Goal: Task Accomplishment & Management: Manage account settings

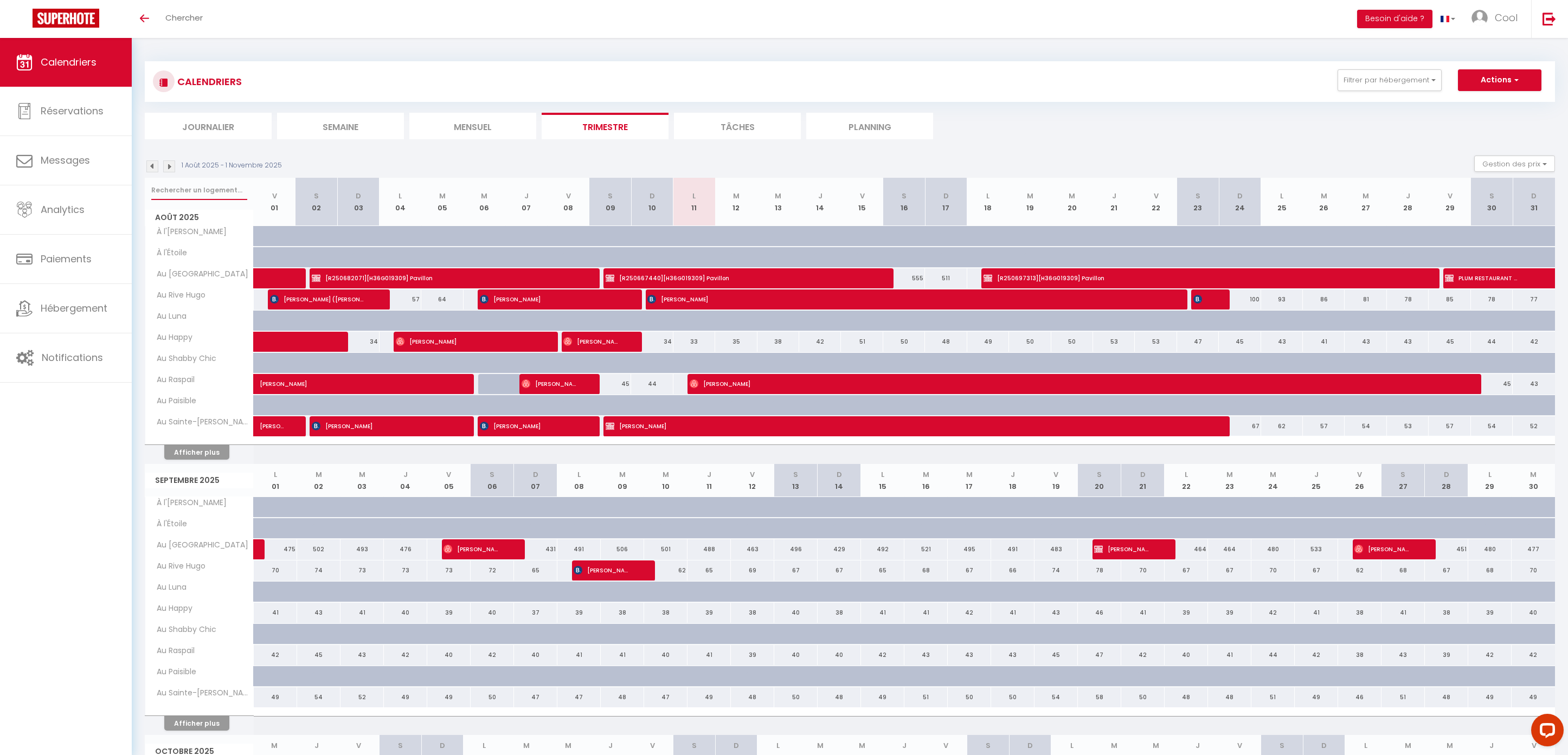
click at [206, 197] on input "text" at bounding box center [199, 190] width 96 height 20
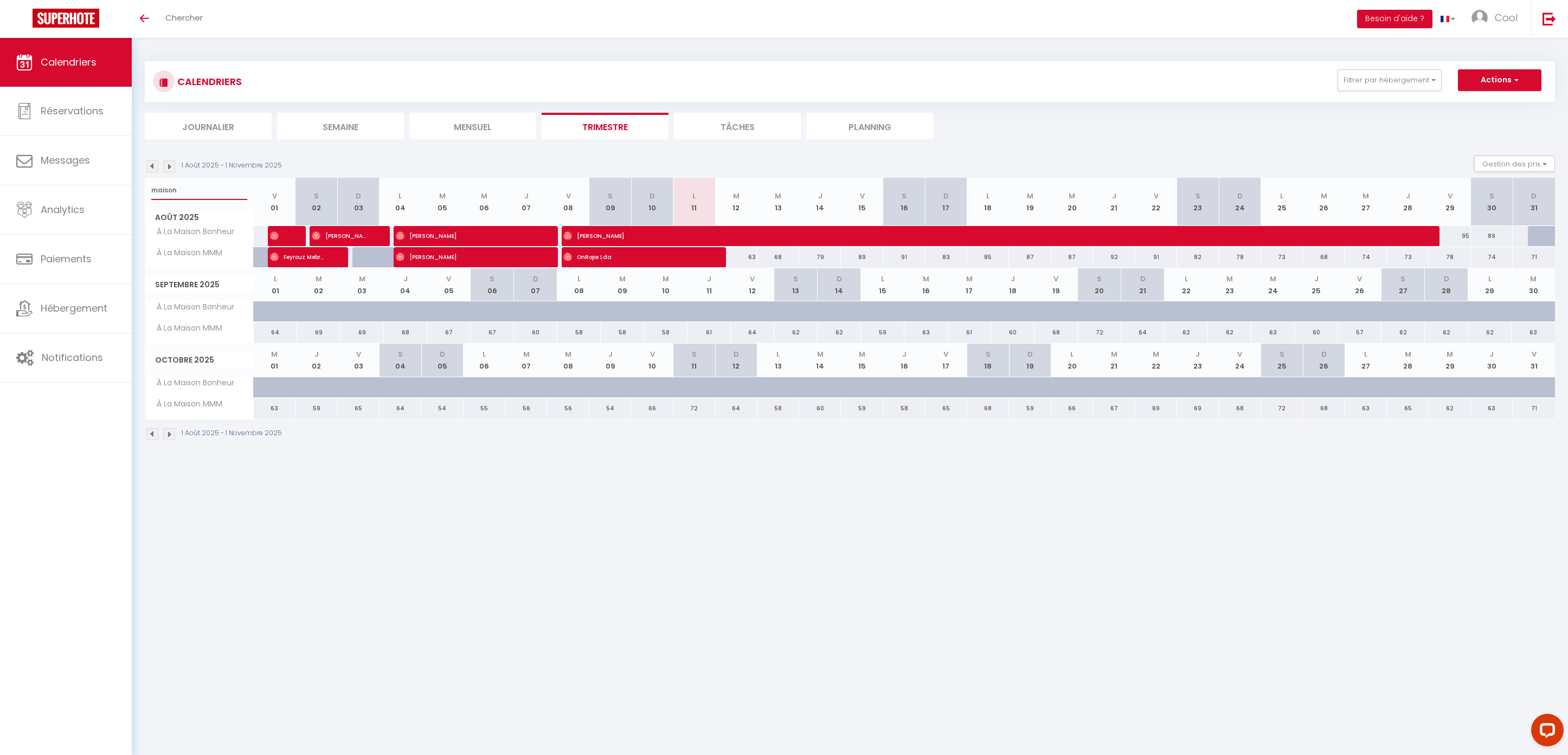
click at [226, 186] on input "maison" at bounding box center [199, 190] width 96 height 20
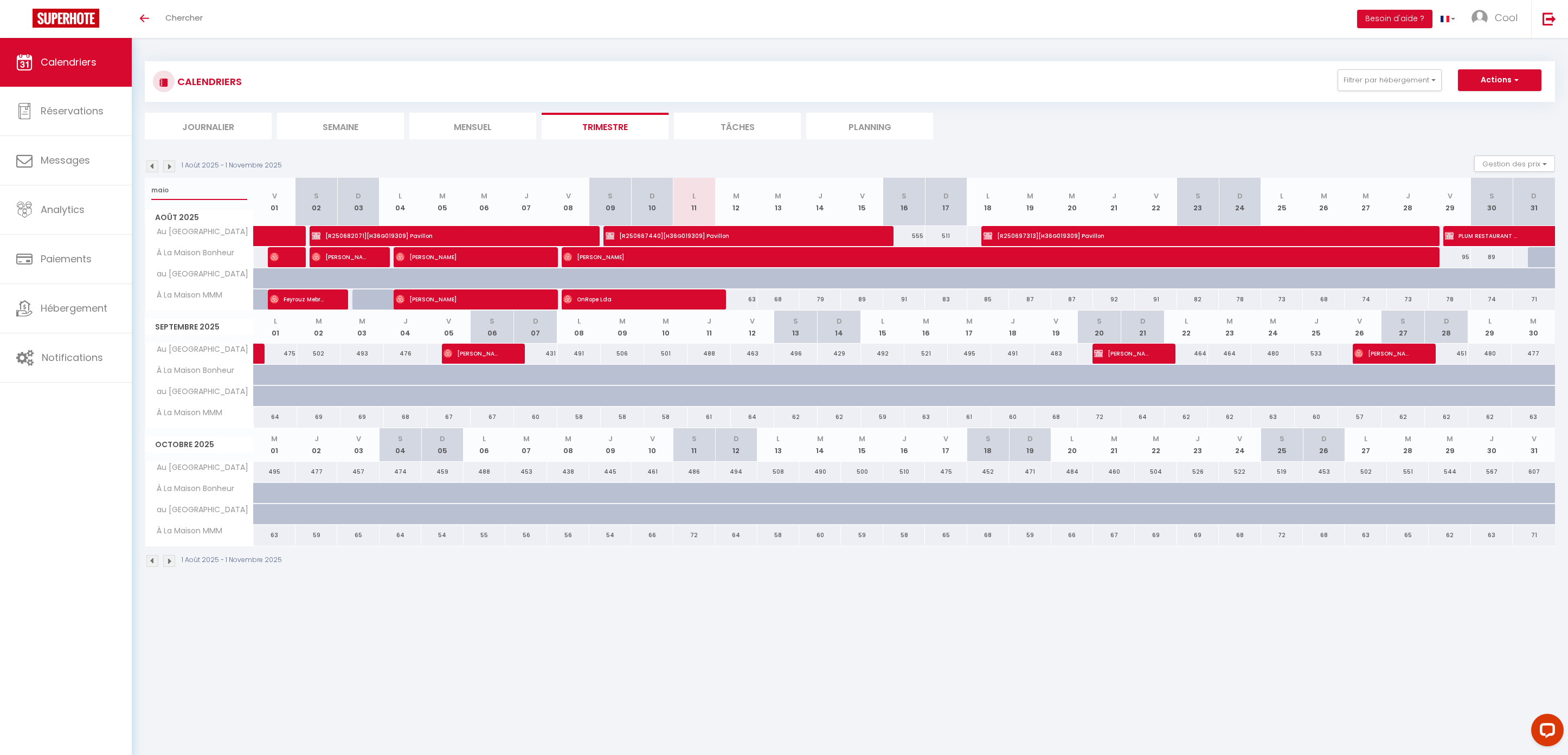
type input "mai"
select select
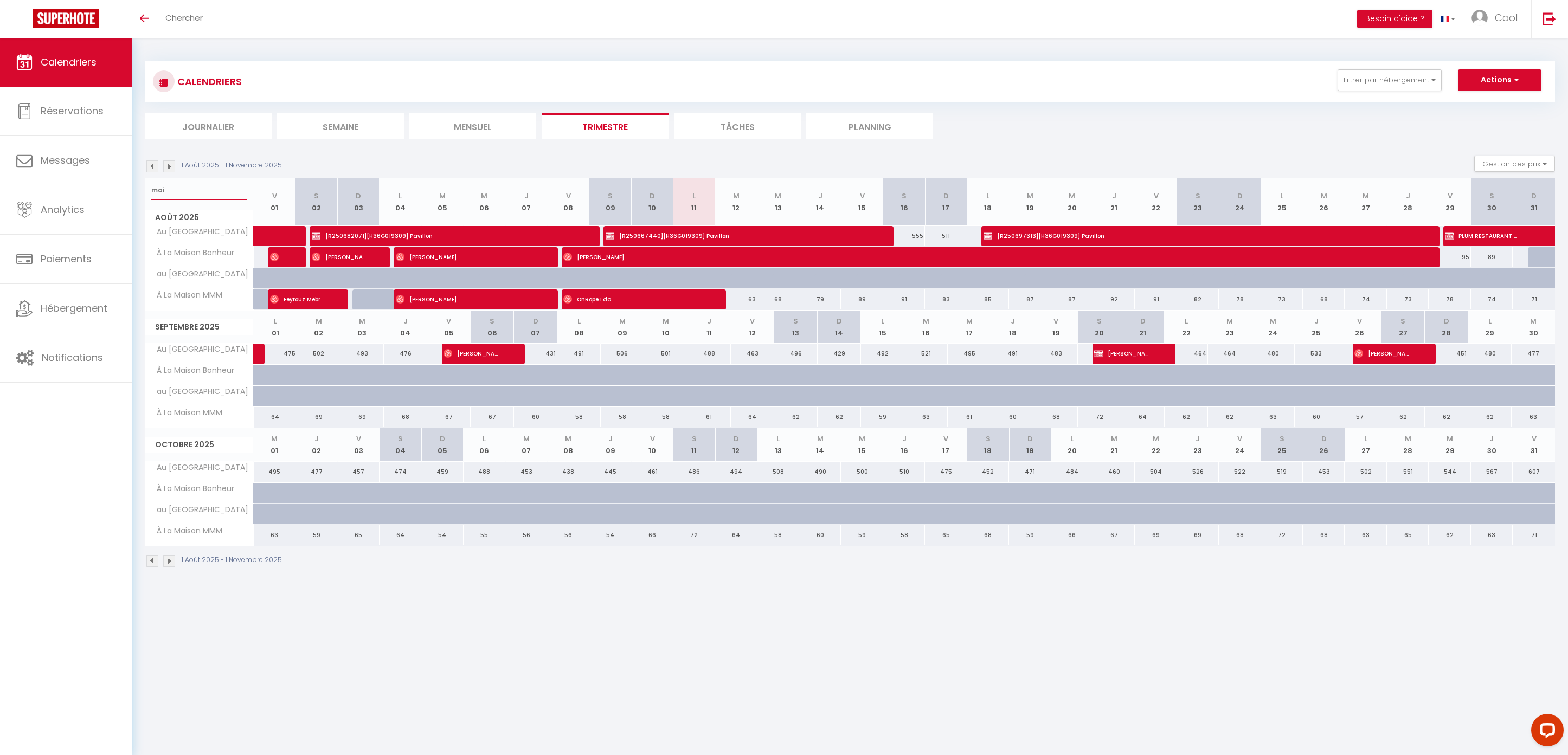
select select
type input "mais"
select select
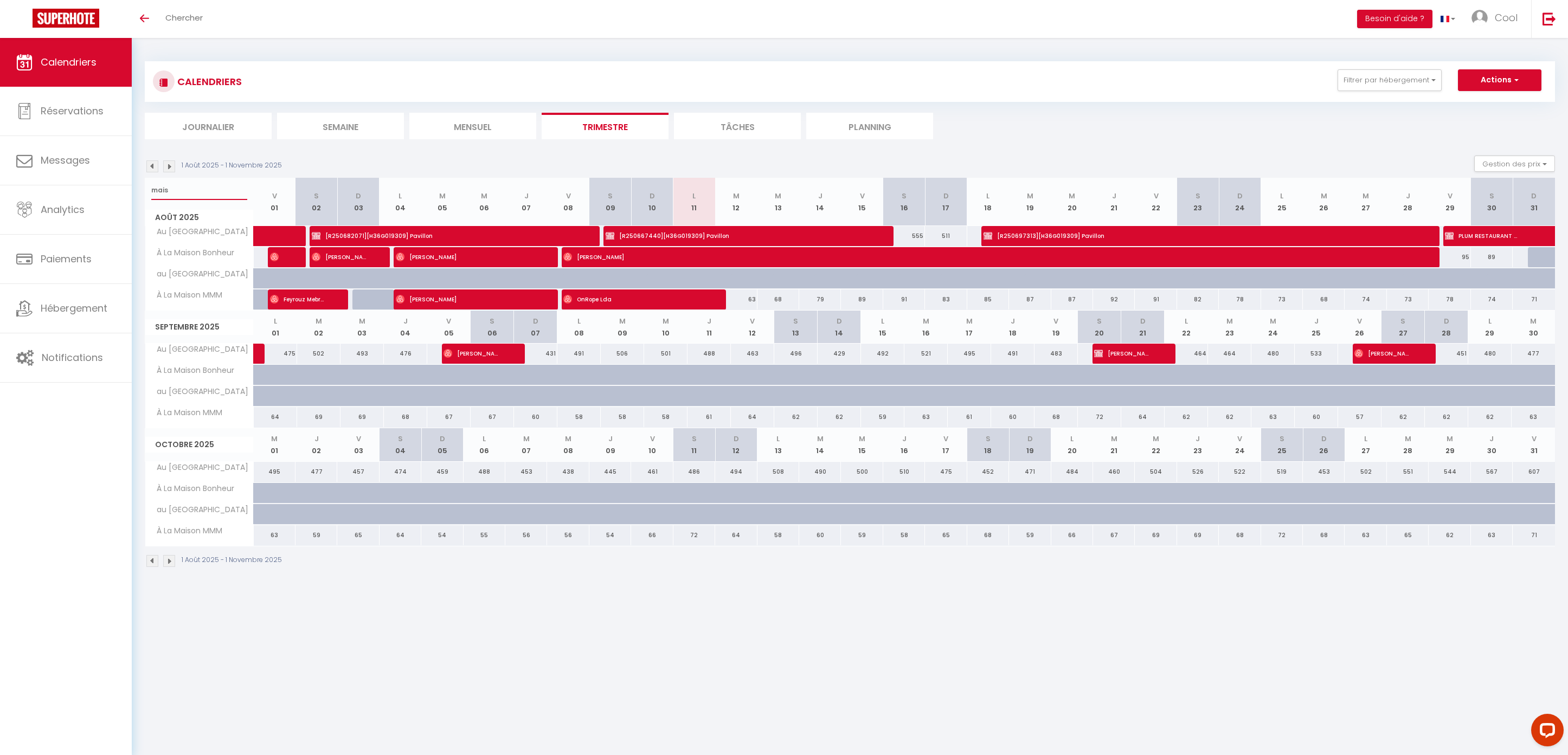
select select
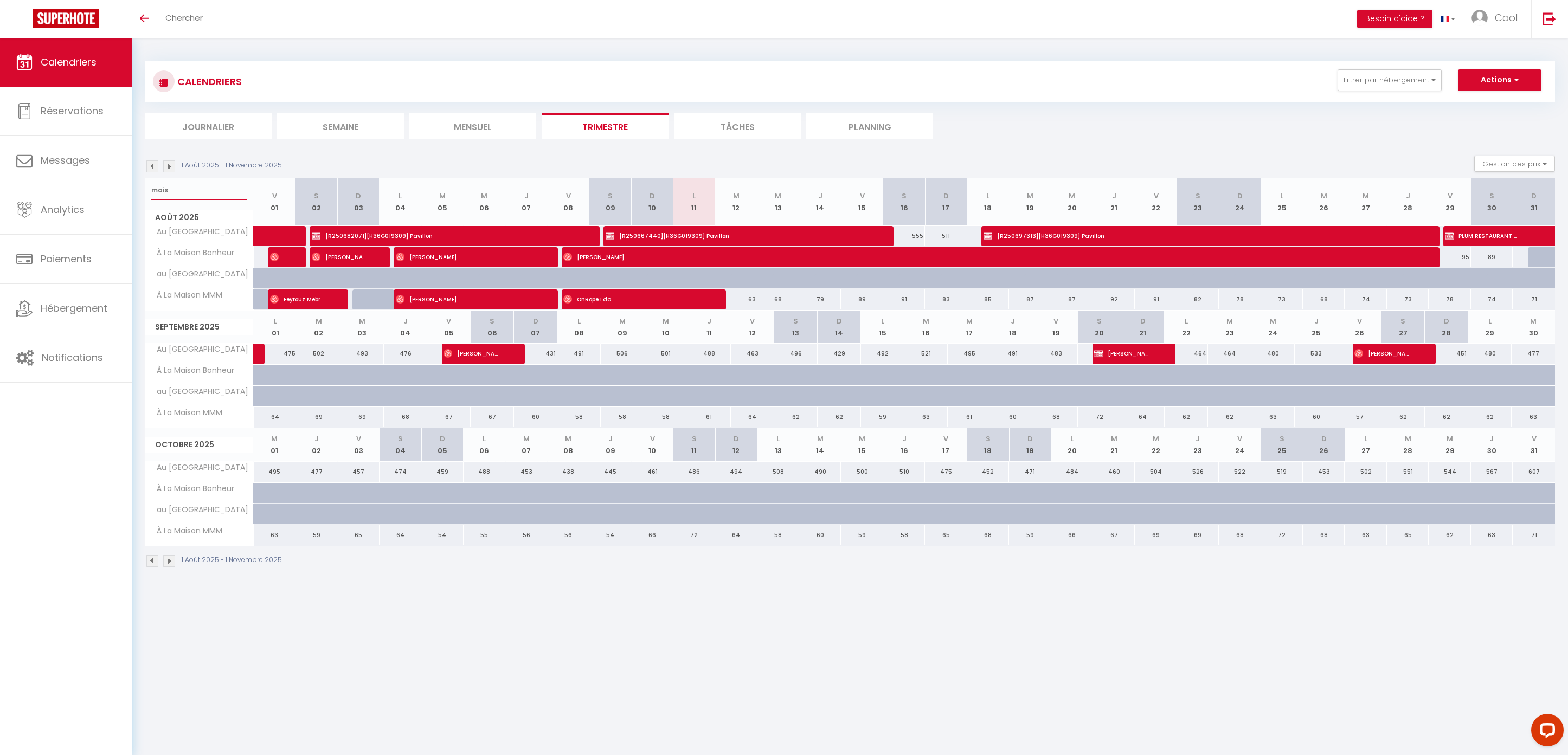
select select
type input "maiso"
select select
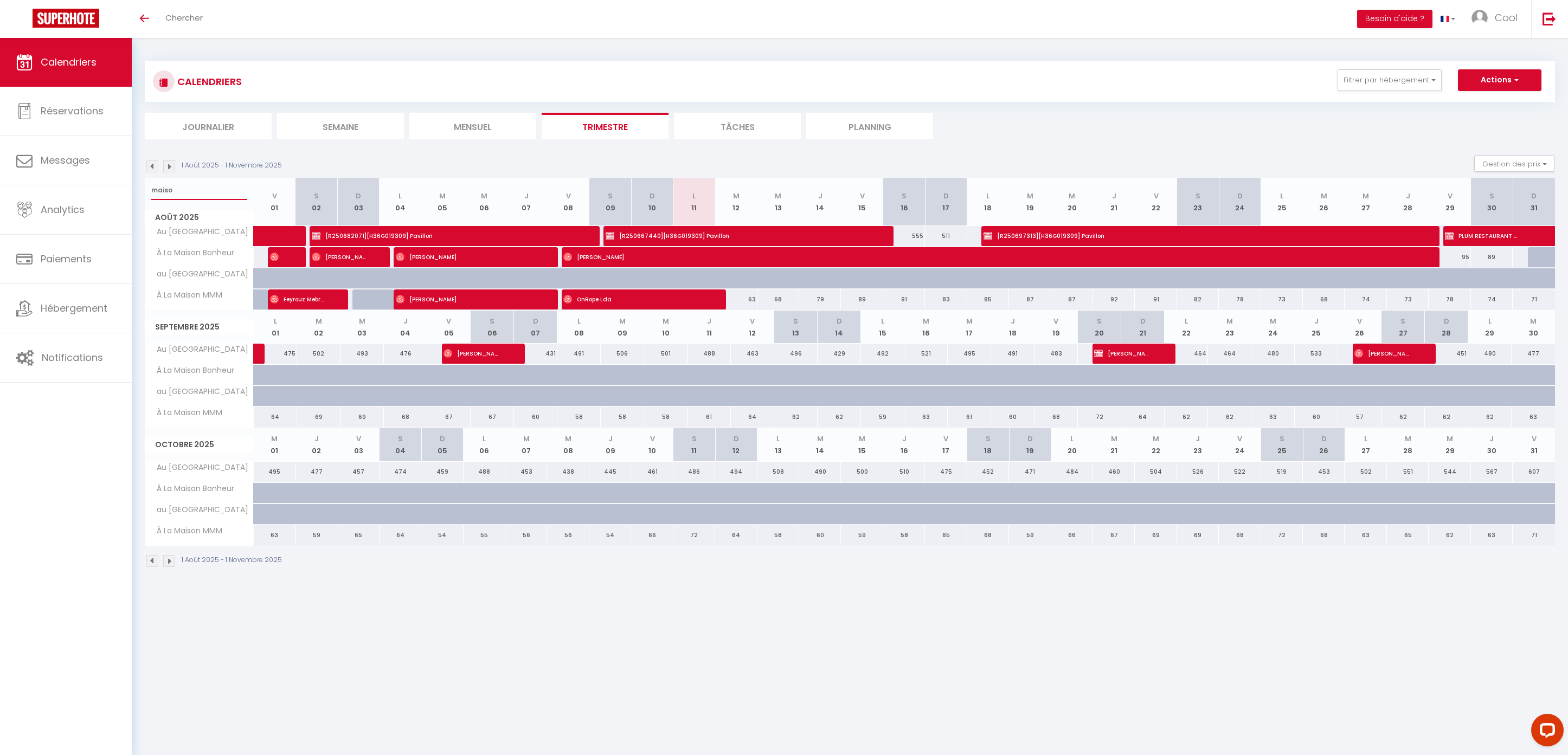
select select
type input "maison"
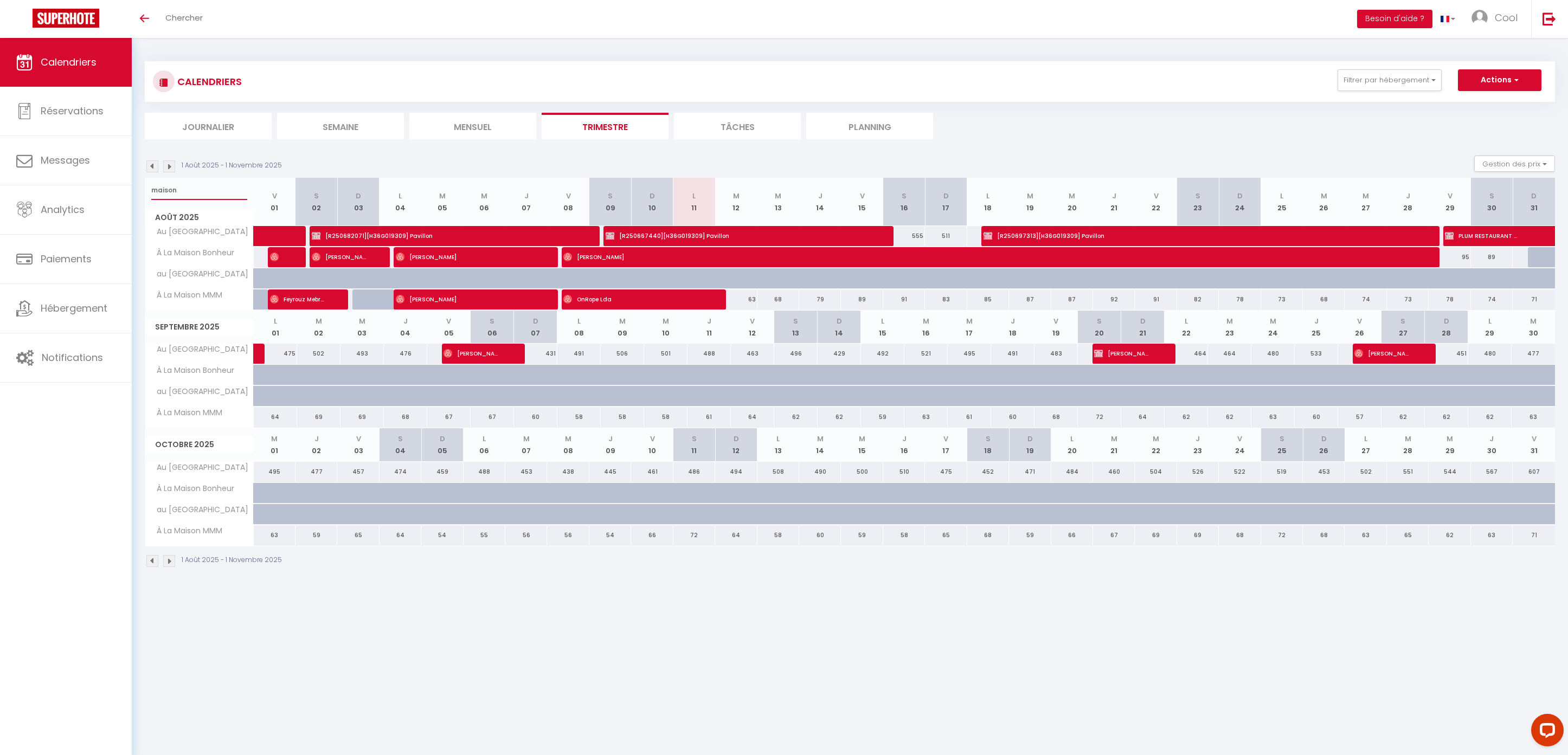
select select
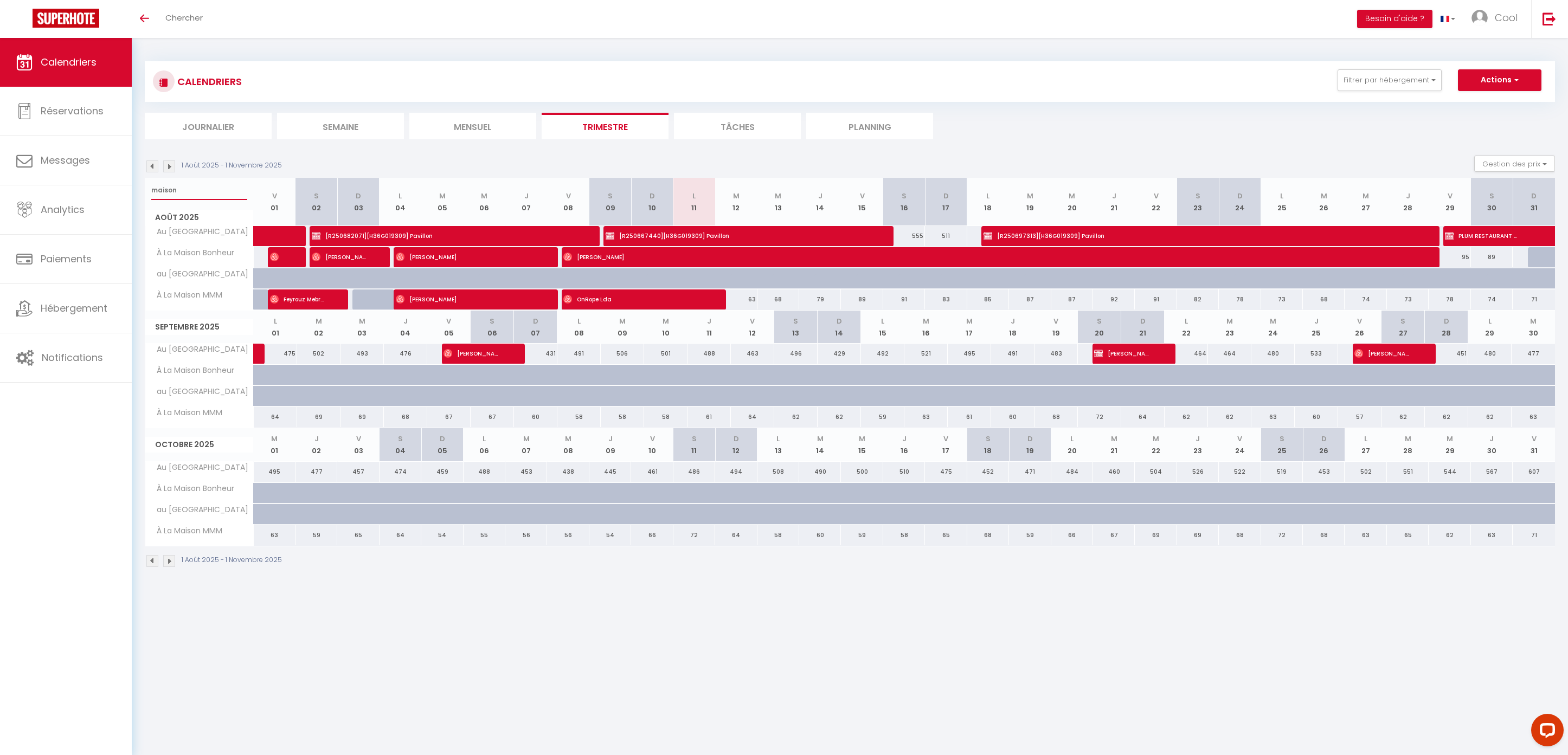
select select
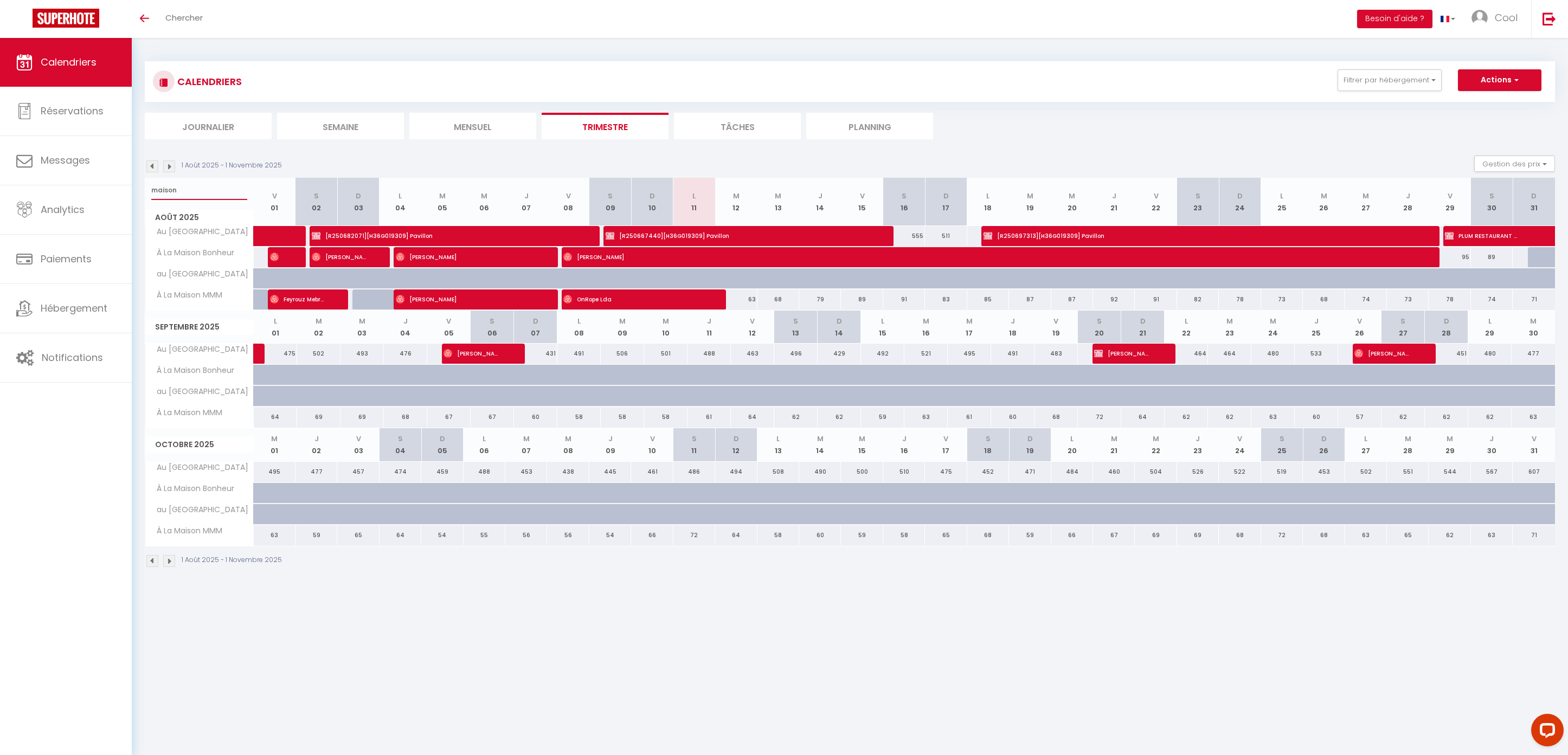
select select
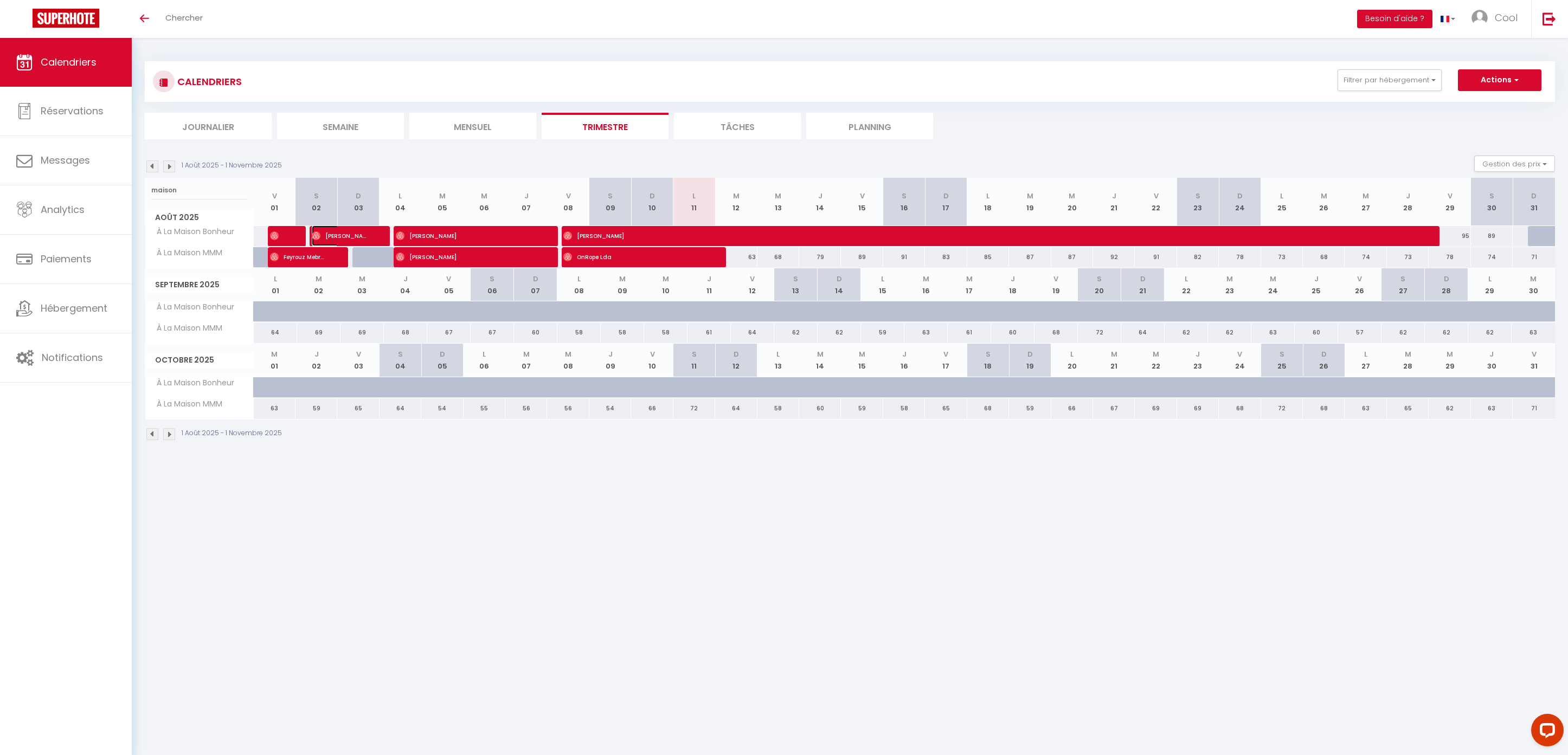
click at [353, 238] on span "Elodie Brumage" at bounding box center [340, 236] width 56 height 20
select select "OK"
select select "0"
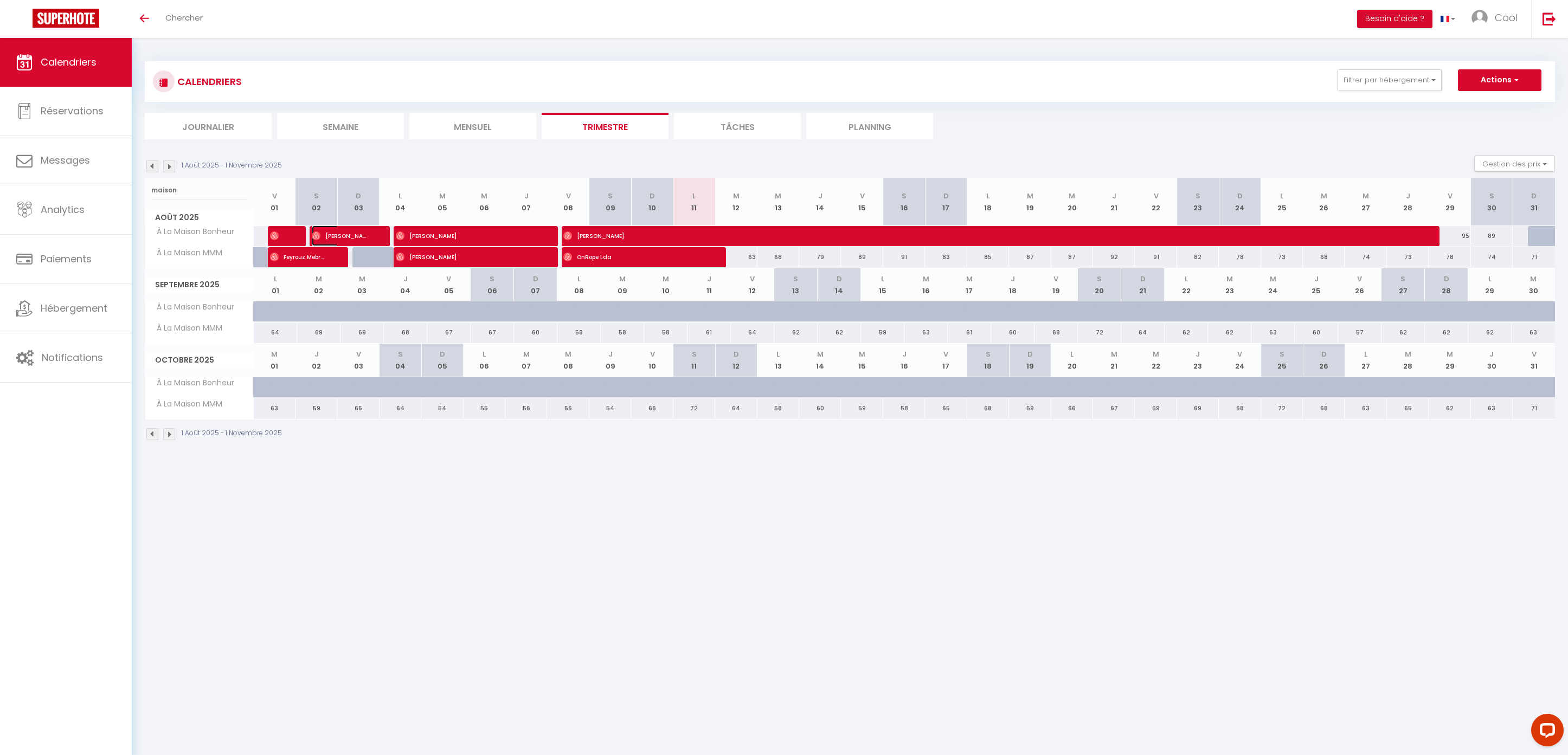
select select "1"
select select
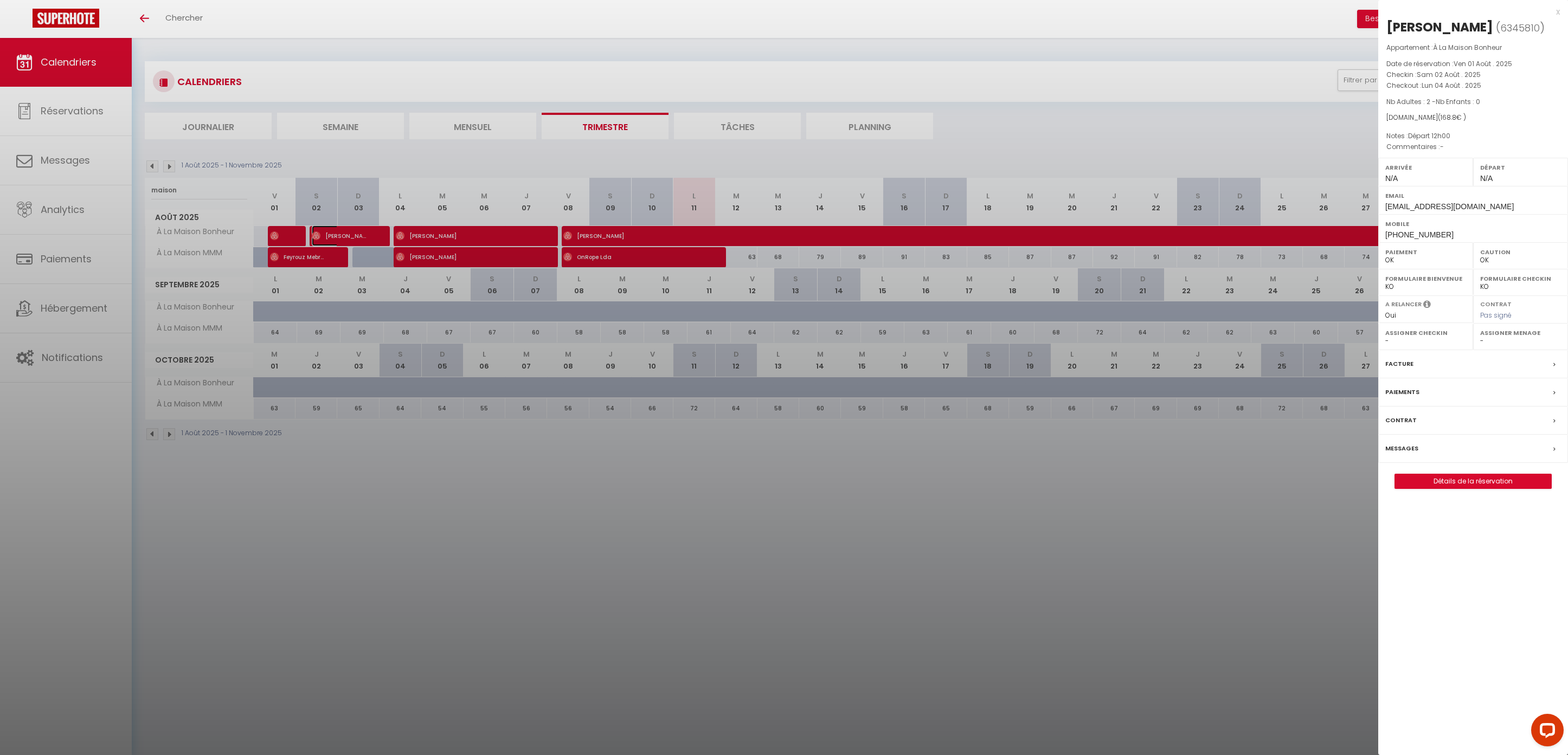
select select "49444"
click at [498, 139] on div at bounding box center [784, 377] width 1568 height 755
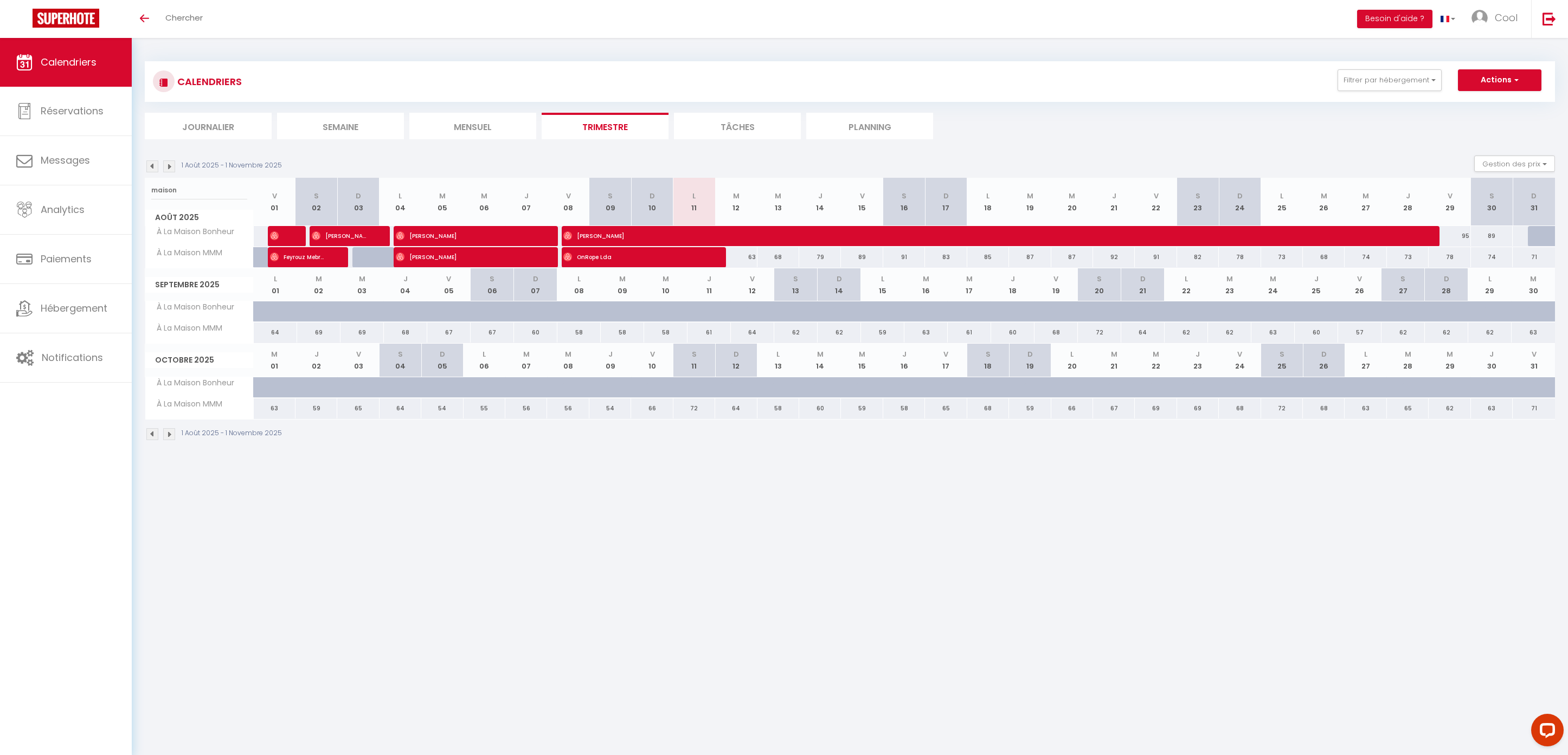
click at [866, 134] on li "Planning" at bounding box center [869, 125] width 127 height 27
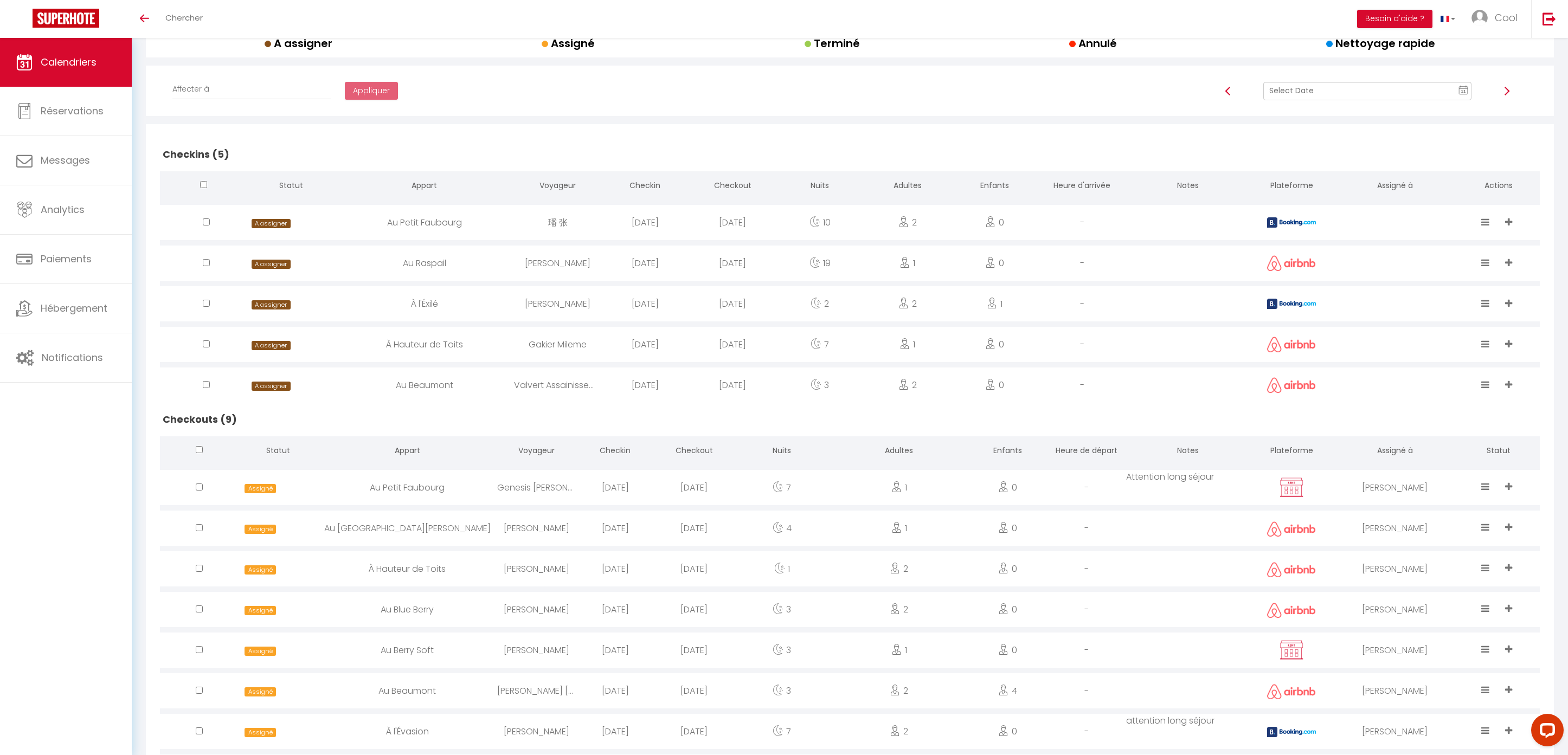
scroll to position [264, 0]
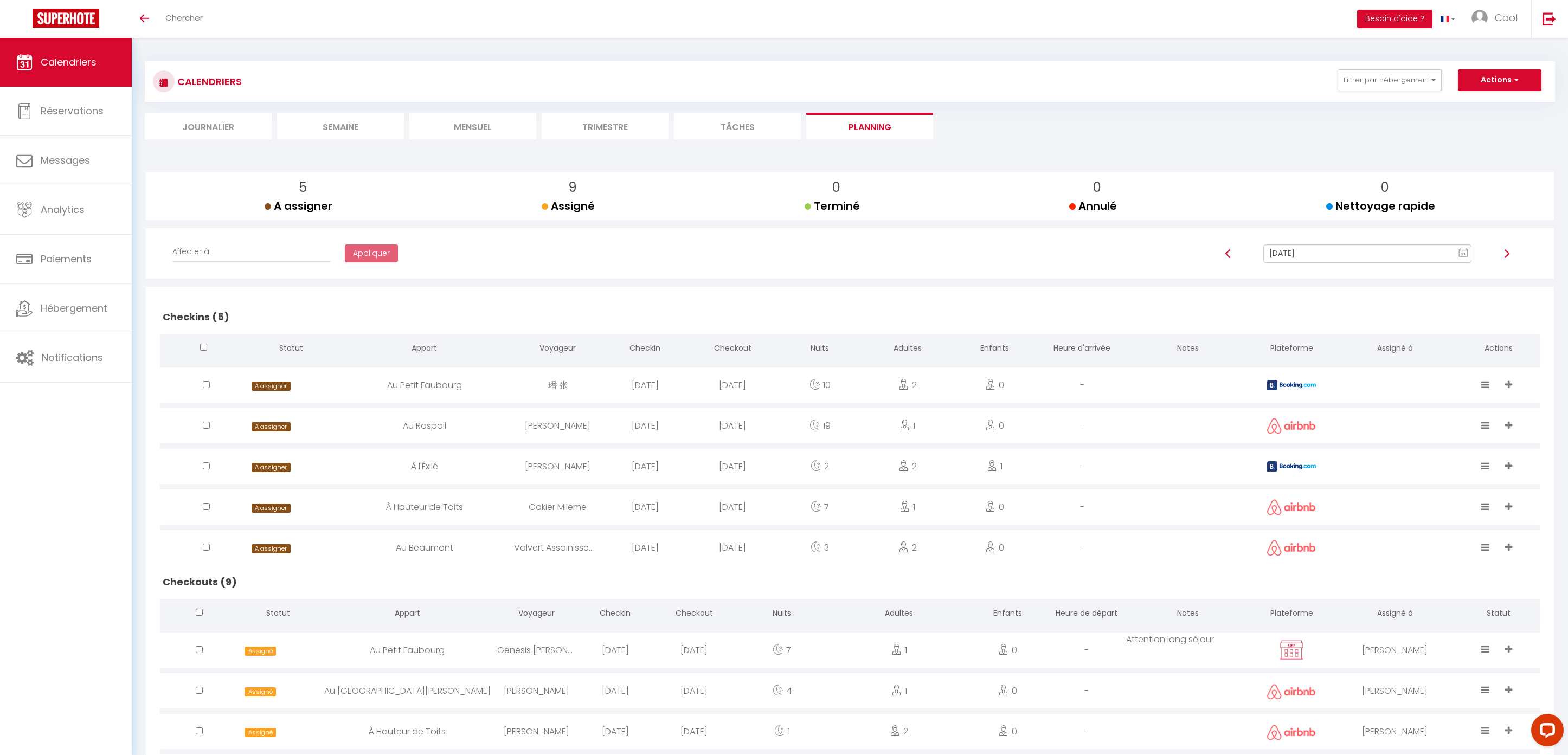
click at [97, 63] on link "Calendriers" at bounding box center [66, 62] width 132 height 49
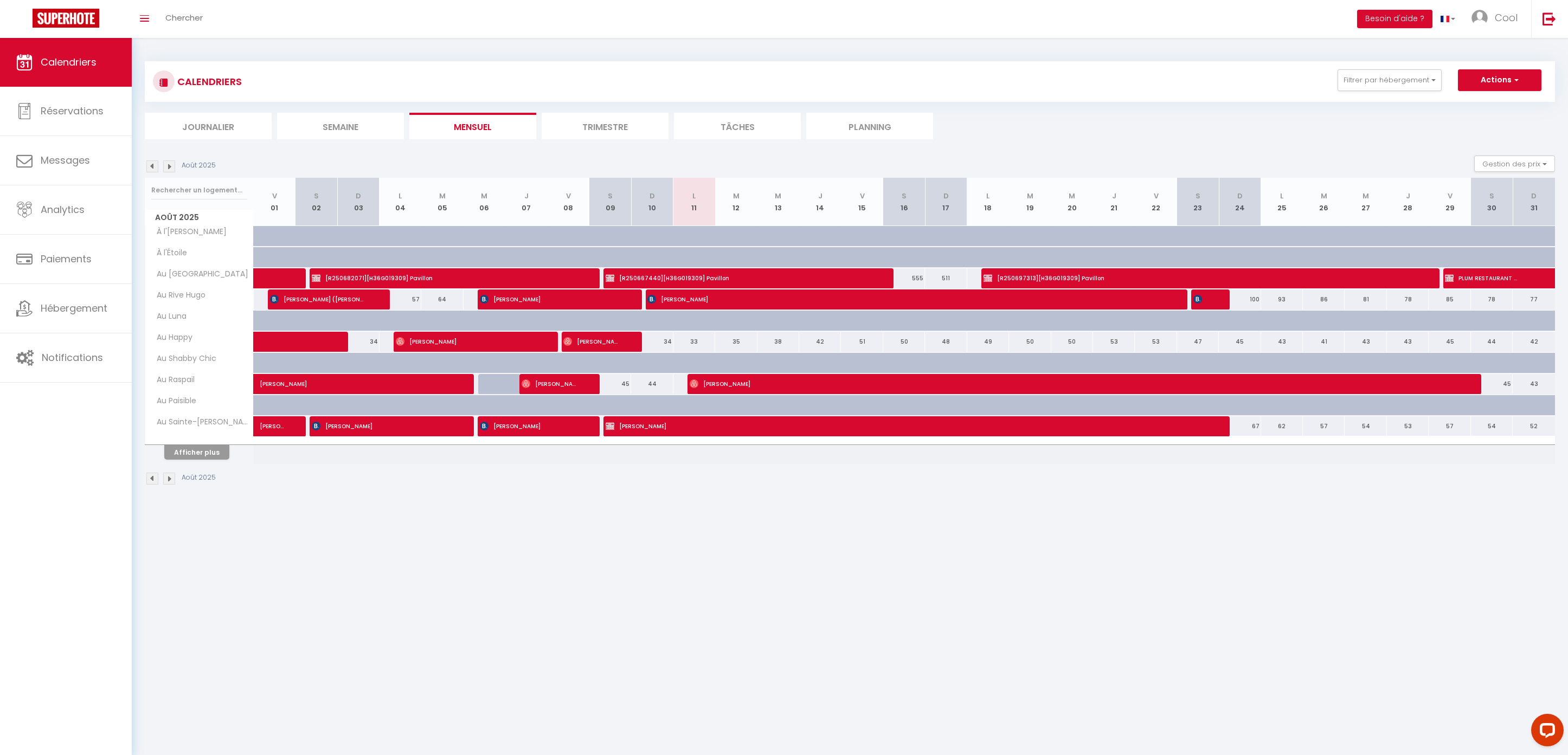
click at [596, 133] on li "Trimestre" at bounding box center [604, 125] width 127 height 27
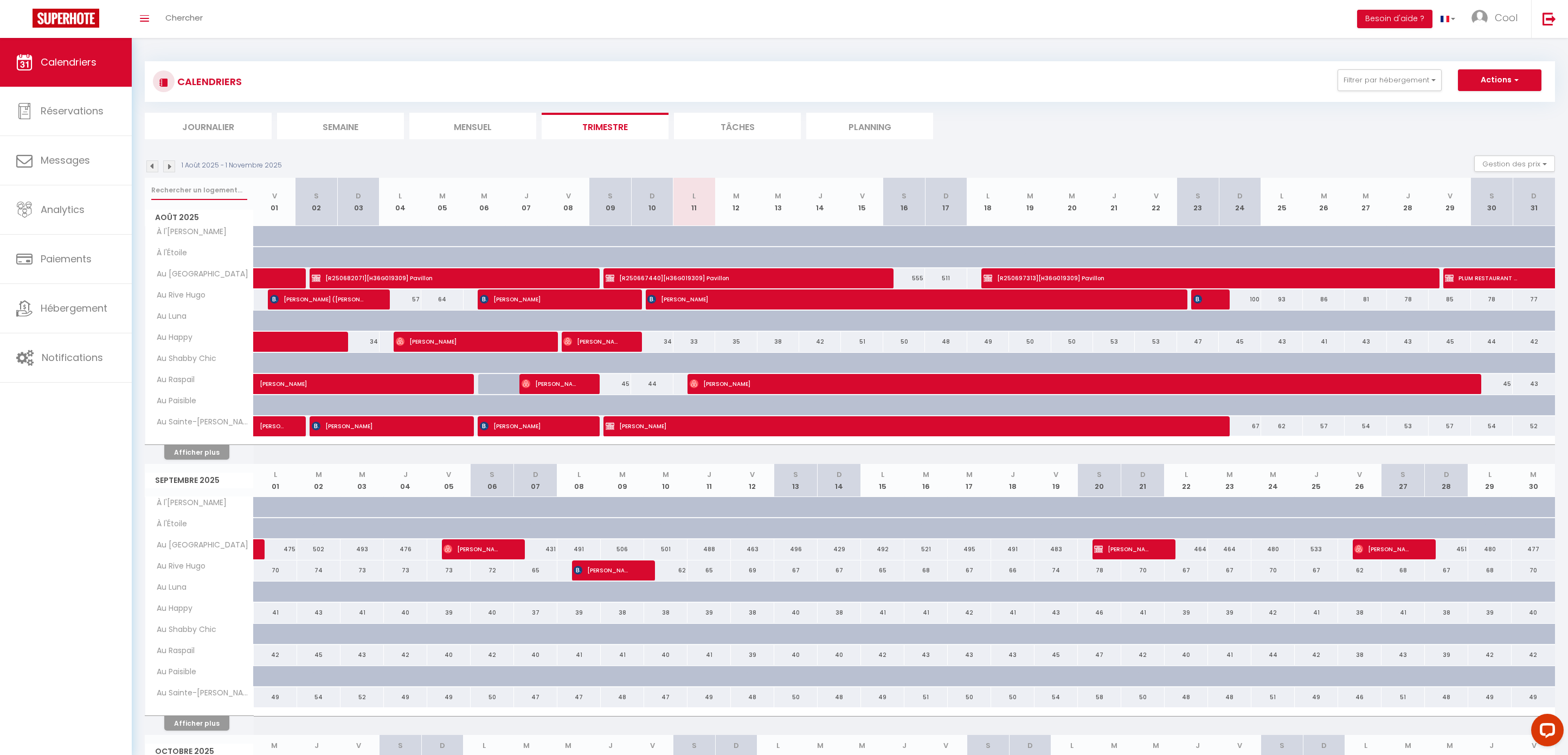
click at [213, 195] on input "text" at bounding box center [199, 190] width 96 height 20
type input "maison"
